Goal: Task Accomplishment & Management: Manage account settings

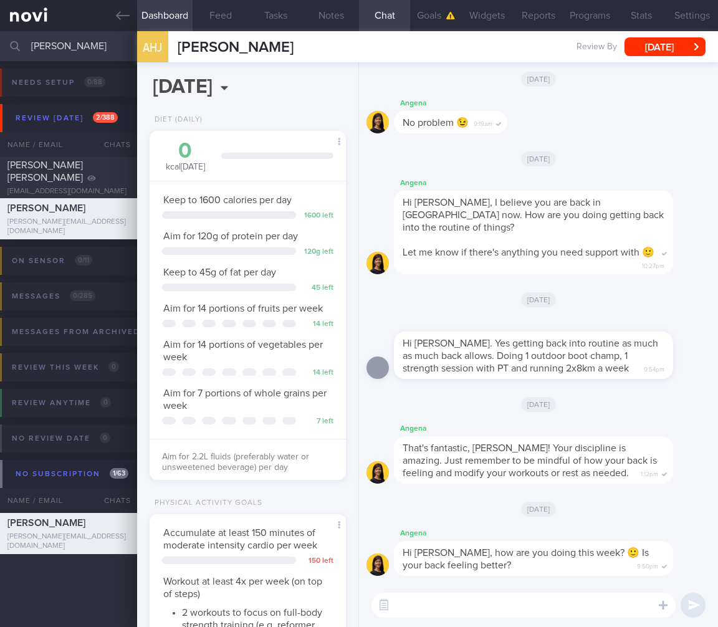
select select "7"
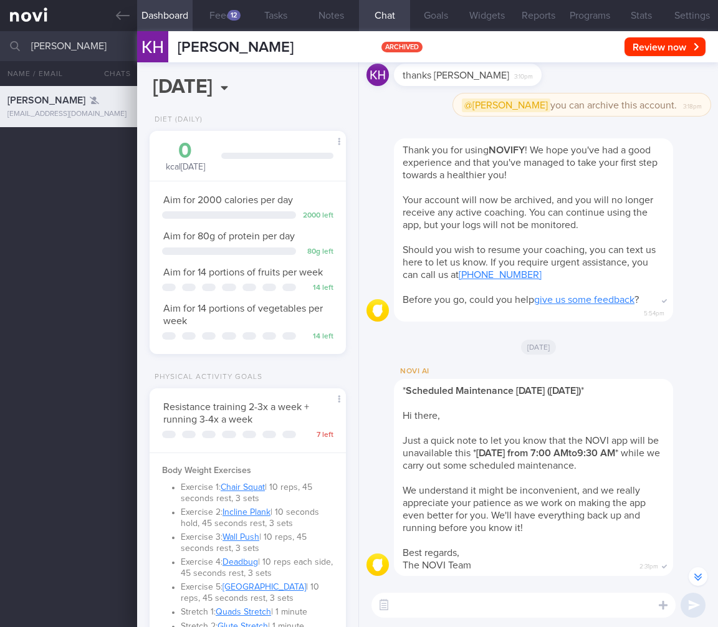
select select "7"
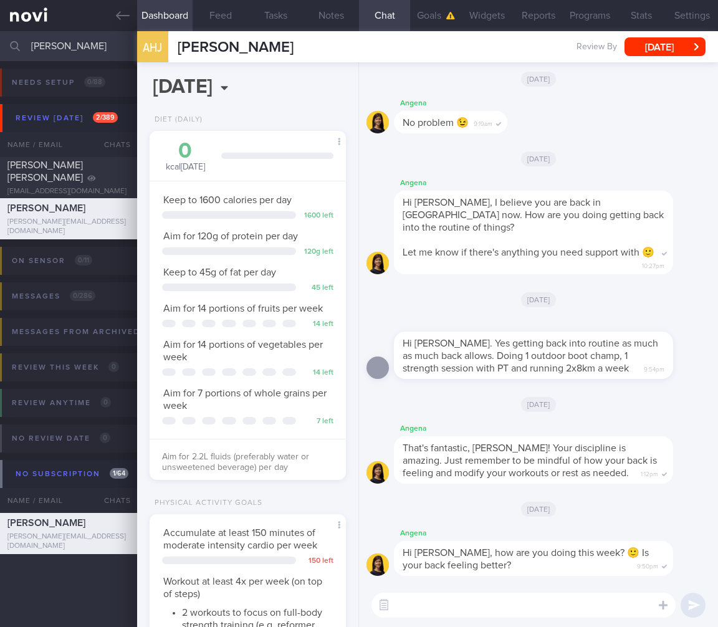
select select "7"
click at [0, 41] on html "You are offline! Some functionality will be unavailable Patients New Users Coac…" at bounding box center [359, 313] width 718 height 627
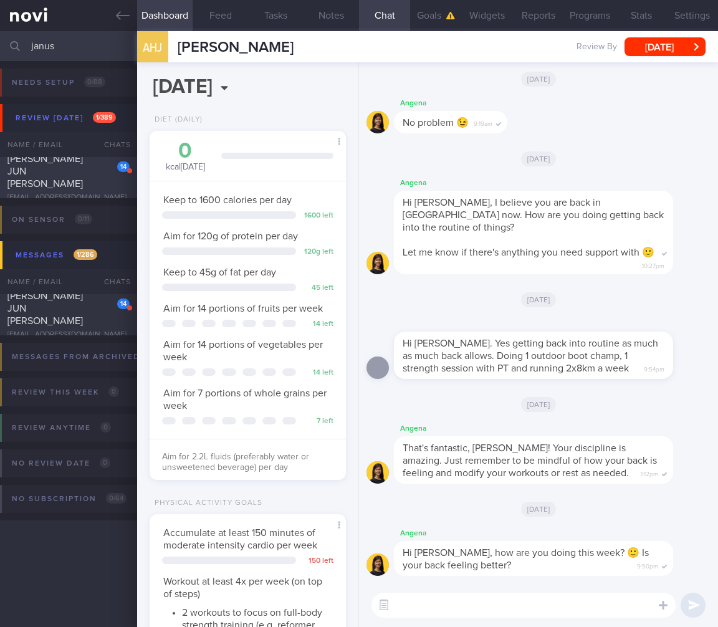
type input "janus"
click at [87, 177] on div "[PERSON_NAME] JUN [PERSON_NAME]" at bounding box center [66, 171] width 119 height 37
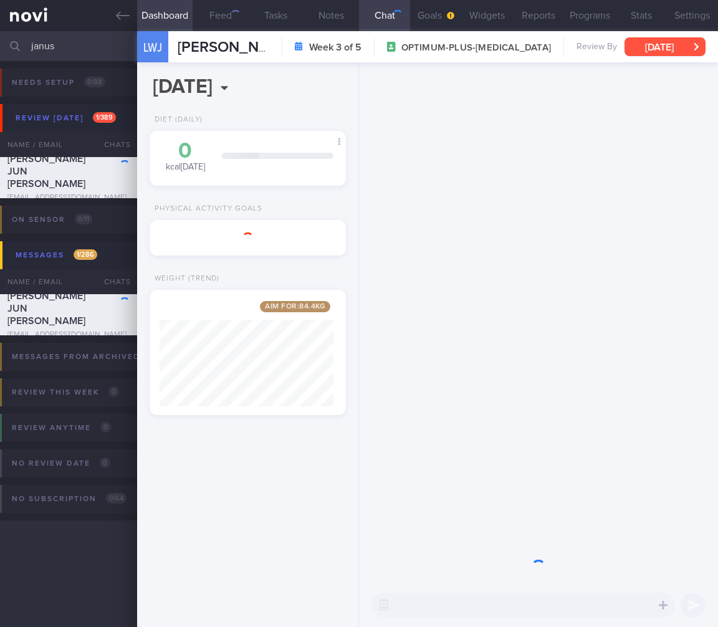
scroll to position [105, 174]
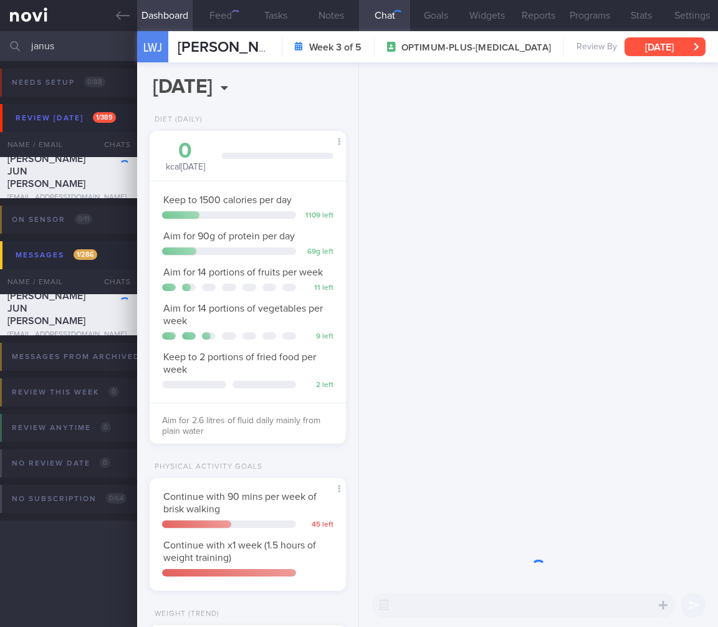
click at [666, 47] on button "[DATE]" at bounding box center [664, 46] width 81 height 19
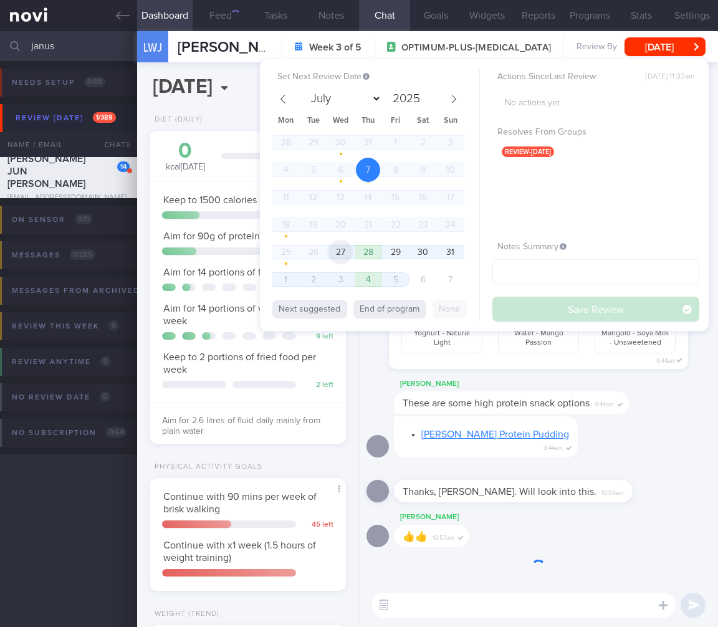
scroll to position [100, 164]
click at [336, 252] on span "27" at bounding box center [340, 252] width 24 height 24
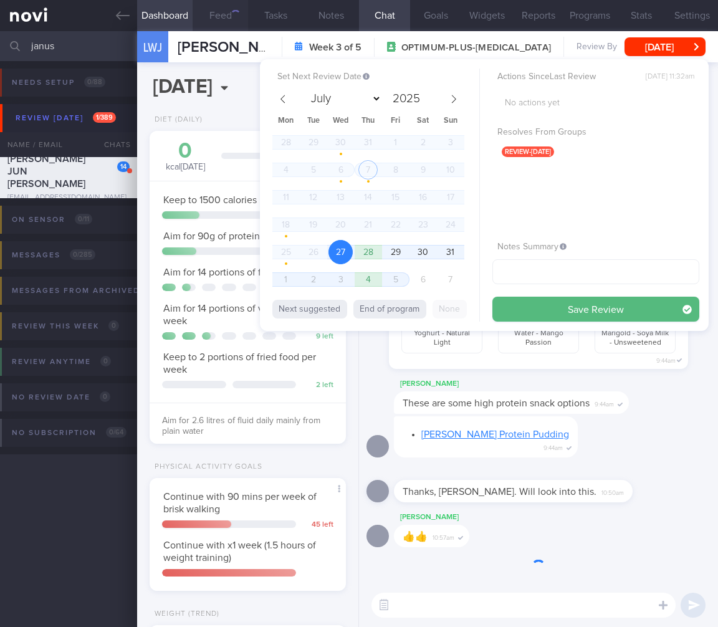
click at [607, 308] on button "Save Review" at bounding box center [595, 309] width 207 height 25
click at [187, 275] on span "Aim for 14 portions of fruits per week" at bounding box center [242, 272] width 159 height 10
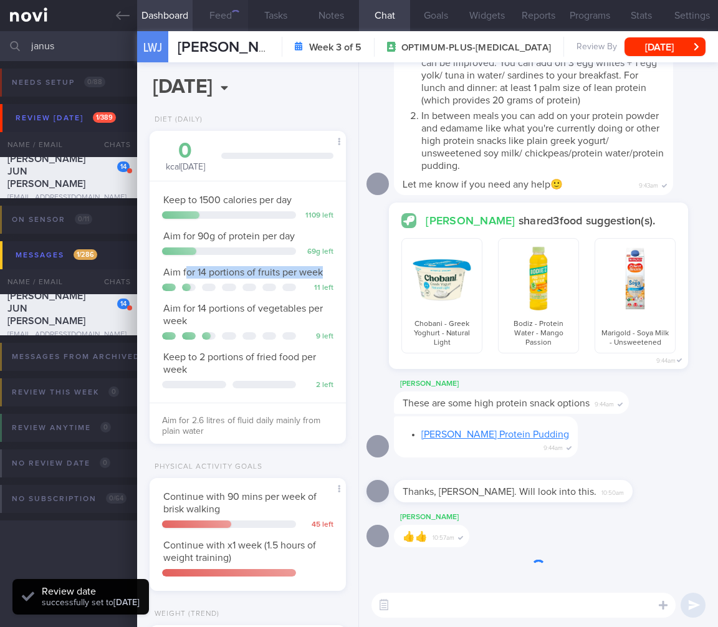
click at [214, 17] on button "Feed" at bounding box center [220, 15] width 55 height 31
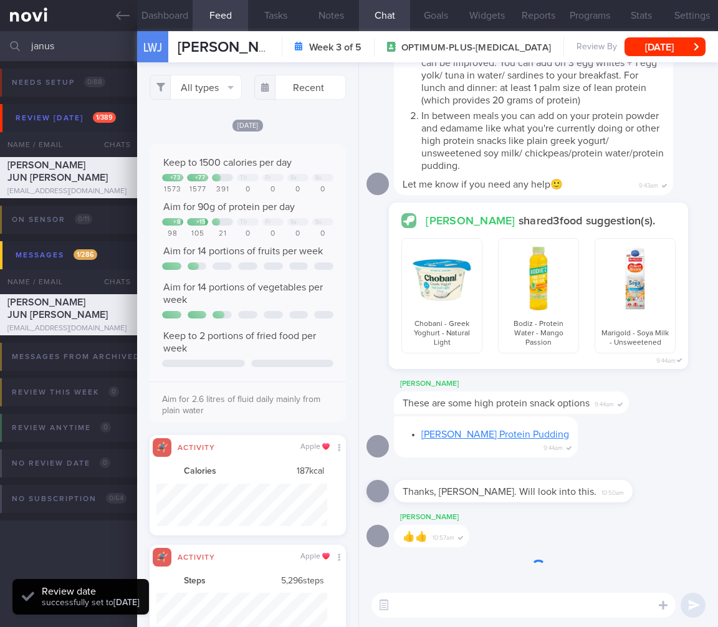
scroll to position [1, 0]
click at [178, 14] on button "Dashboard" at bounding box center [164, 15] width 55 height 31
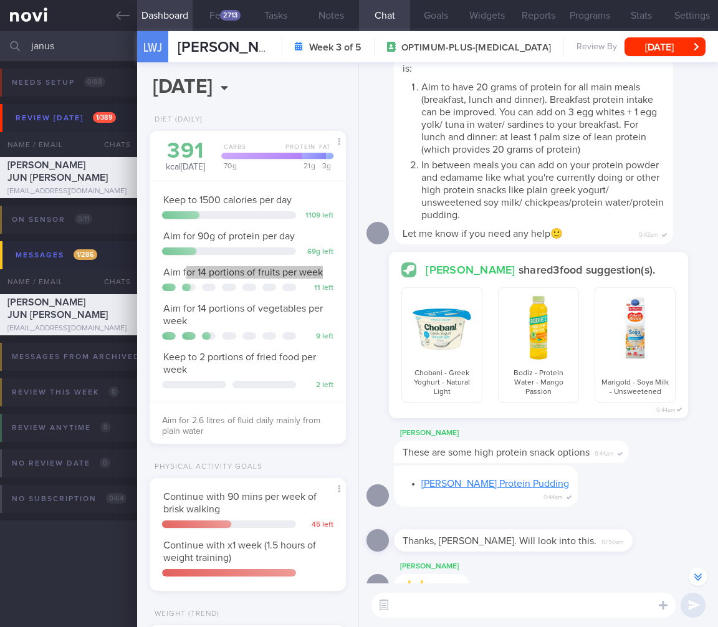
scroll to position [8, 0]
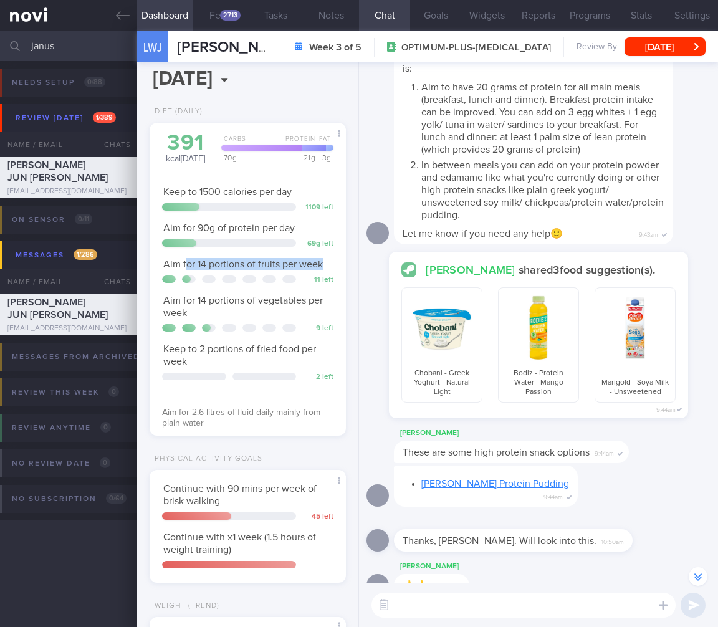
drag, startPoint x: 388, startPoint y: 608, endPoint x: 424, endPoint y: 607, distance: 36.2
click at [388, 608] on button "button" at bounding box center [384, 605] width 22 height 22
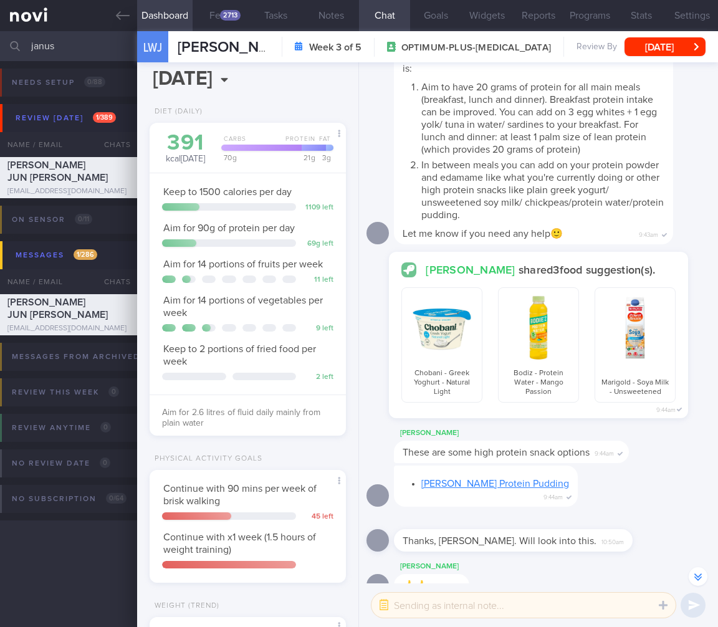
click at [424, 607] on textarea at bounding box center [523, 604] width 304 height 25
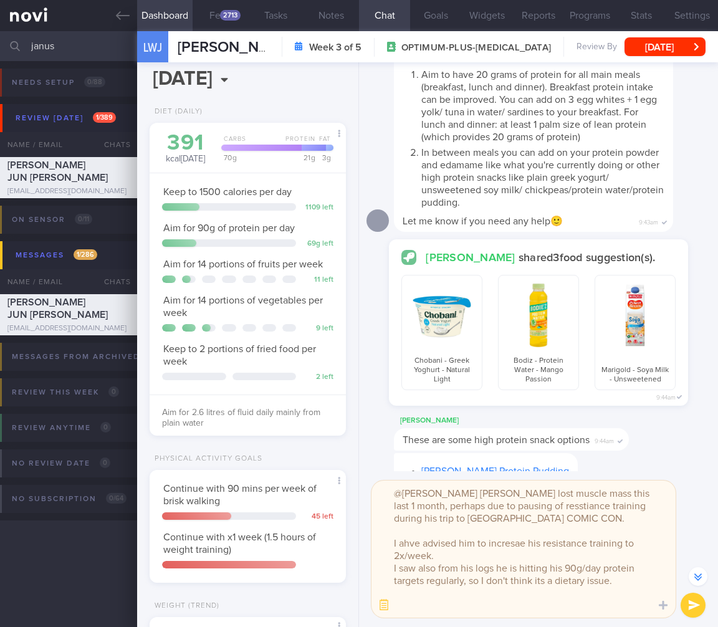
scroll to position [-133, 0]
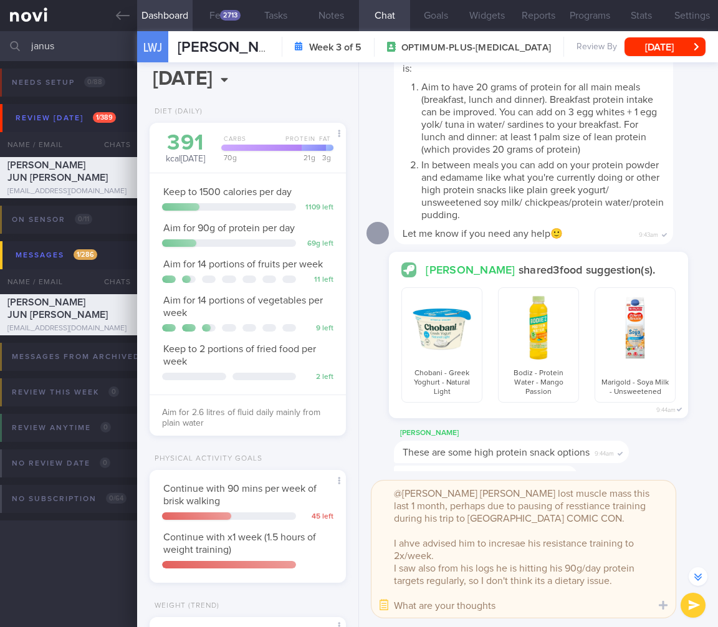
type textarea "@[PERSON_NAME] [PERSON_NAME] lost muscle mass this last 1 month, perhaps due to…"
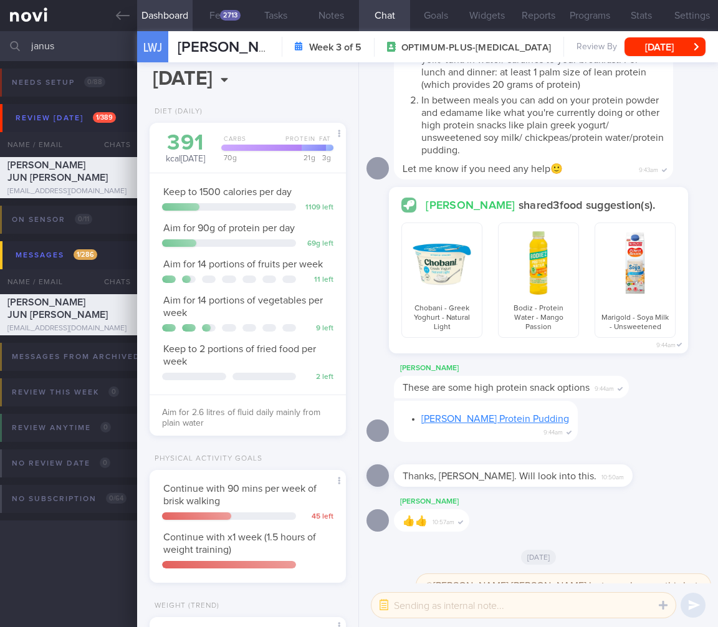
scroll to position [0, 0]
